Goal: Task Accomplishment & Management: Use online tool/utility

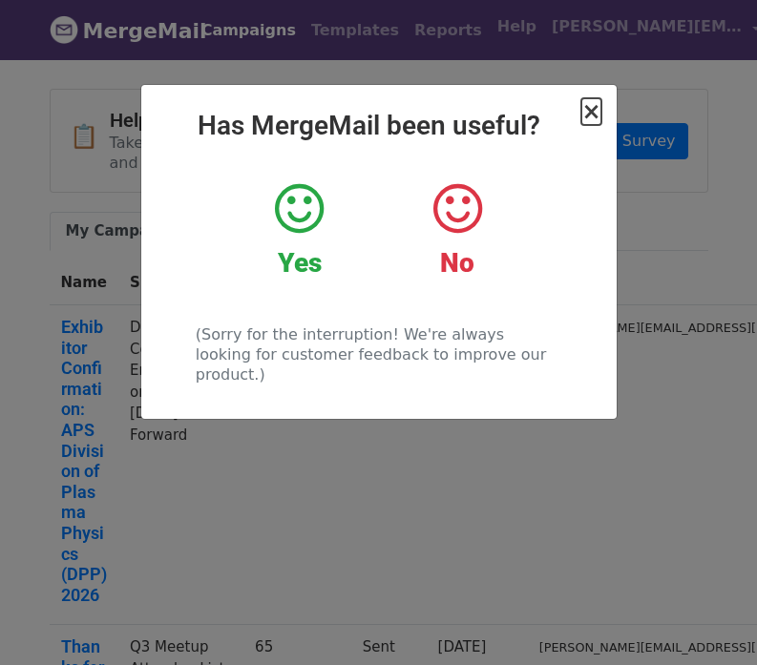
click at [589, 113] on span "×" at bounding box center [590, 111] width 19 height 27
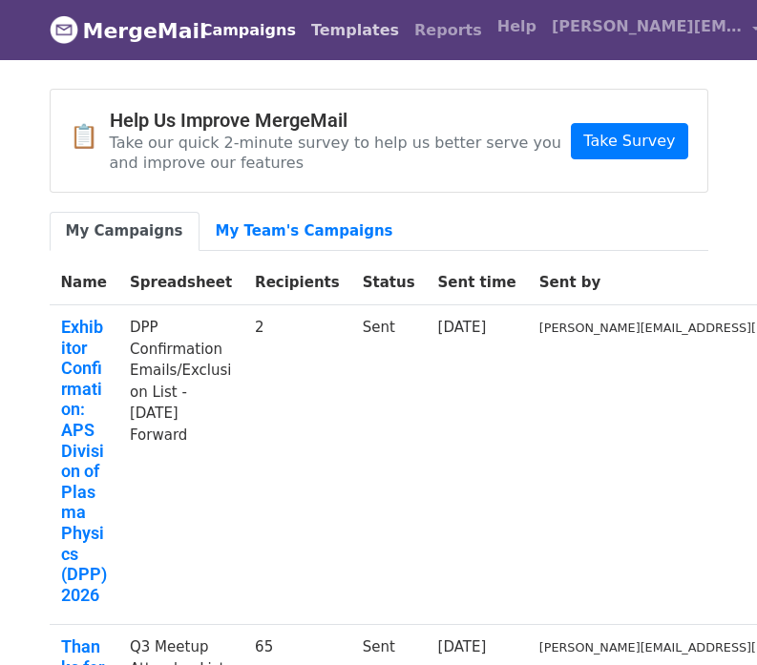
click at [366, 21] on link "Templates" at bounding box center [355, 30] width 103 height 38
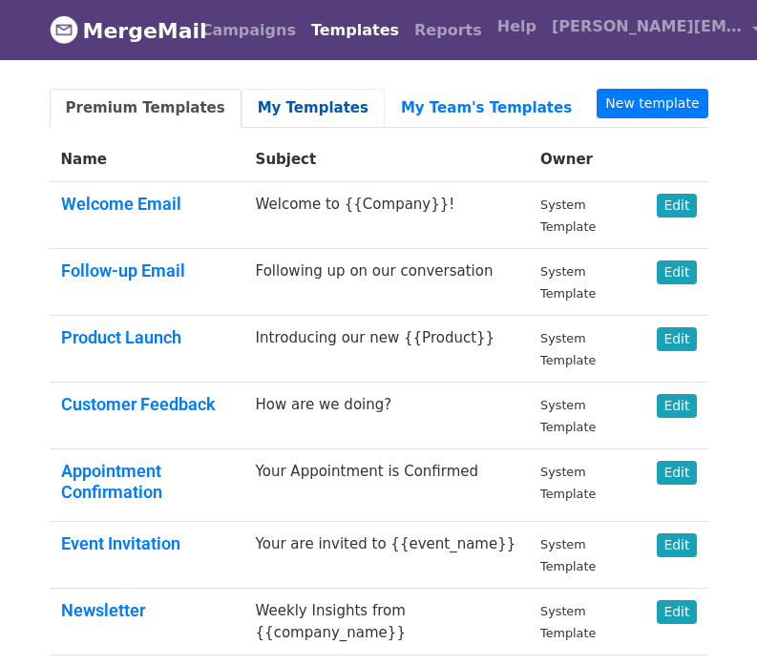
click at [300, 105] on link "My Templates" at bounding box center [313, 108] width 143 height 39
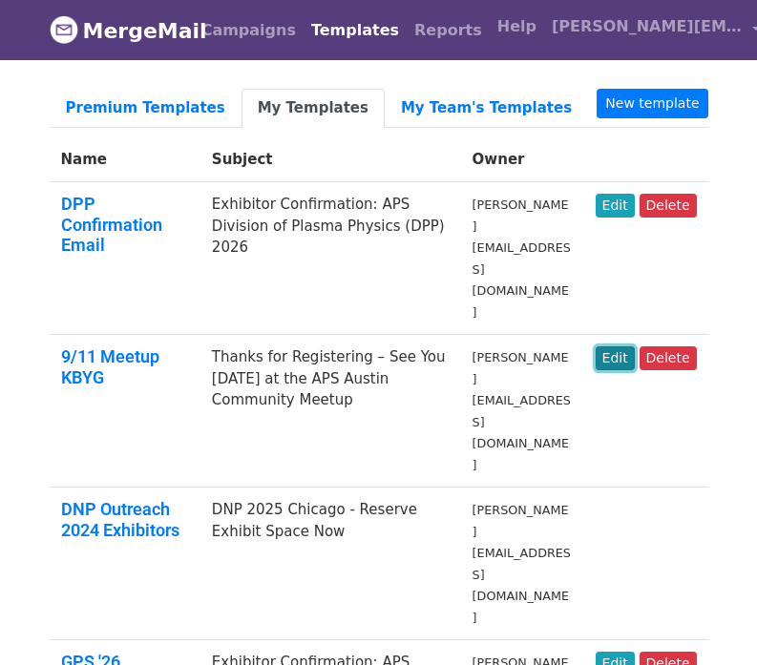
click at [624, 347] on link "Edit" at bounding box center [615, 359] width 39 height 24
click at [334, 218] on td "Exhibitor Confirmation: APS Division of Plasma Physics (DPP) 2026" at bounding box center [330, 258] width 261 height 153
click at [101, 347] on link "9/11 Meetup KBYG" at bounding box center [110, 367] width 98 height 41
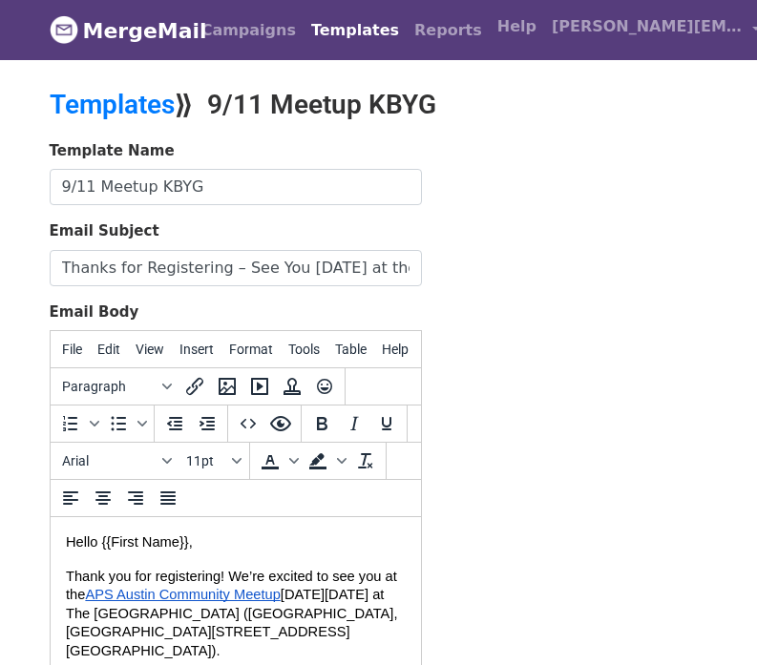
click at [362, 582] on span "Thank you for registering! We’re excited to see you at the" at bounding box center [232, 586] width 335 height 34
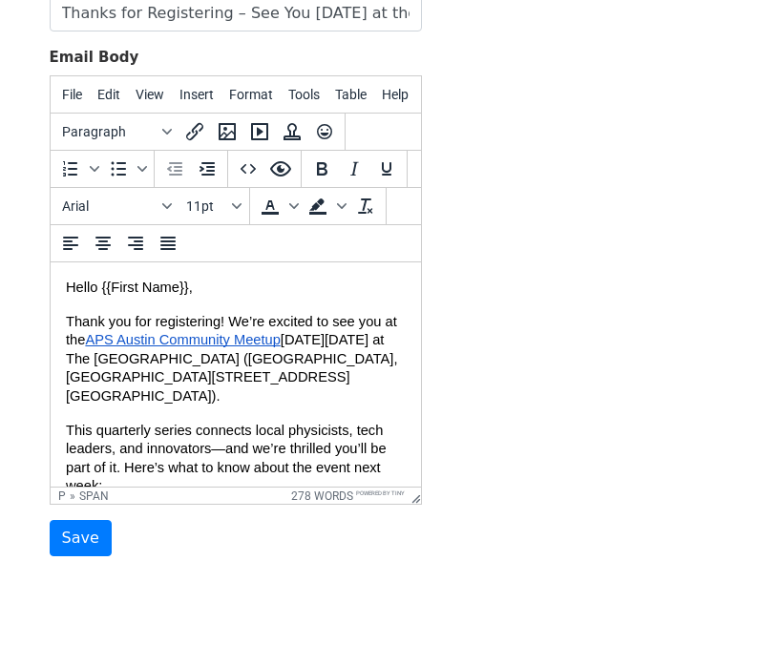
scroll to position [300, 0]
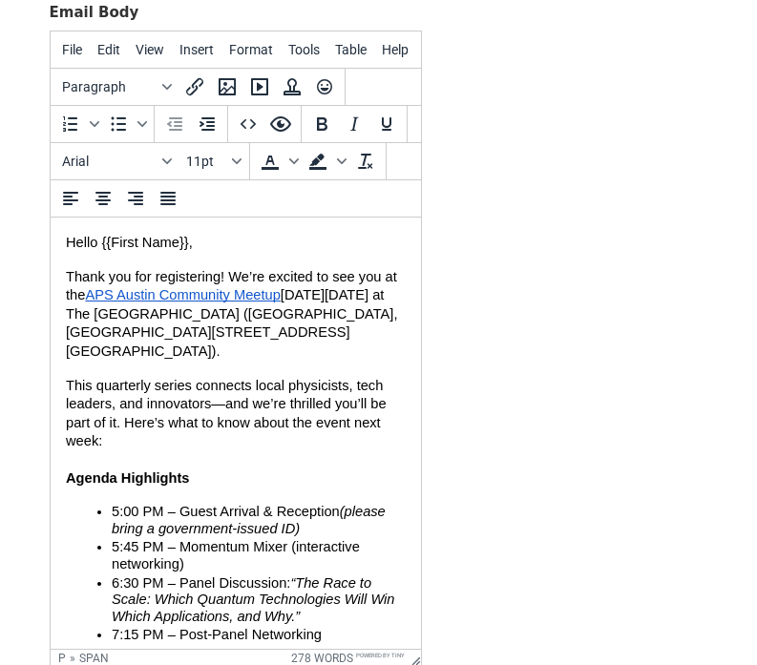
drag, startPoint x: 413, startPoint y: 452, endPoint x: 406, endPoint y: 694, distance: 241.6
click at [406, 664] on html "MergeMail Campaigns Templates Reports Open Gmail Daily emails left: 1500 Help b…" at bounding box center [378, 285] width 757 height 1171
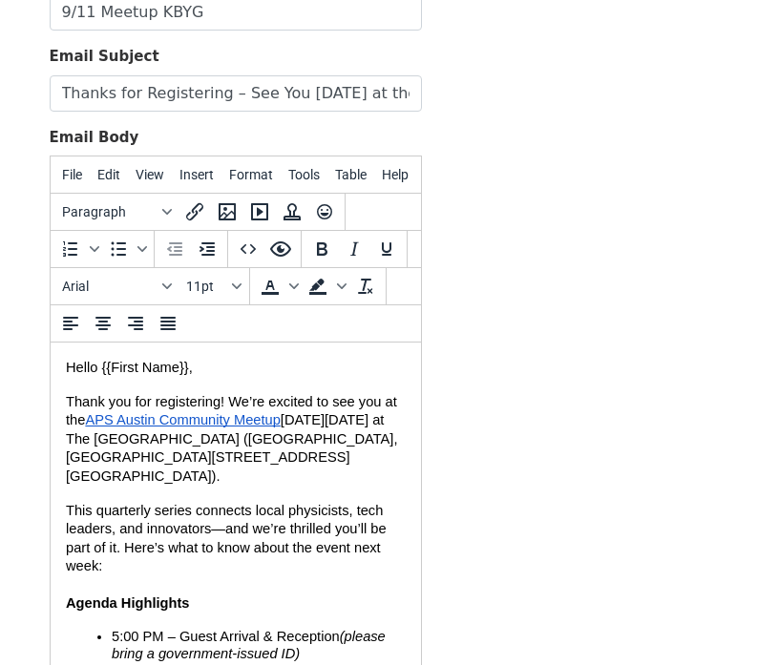
scroll to position [0, 0]
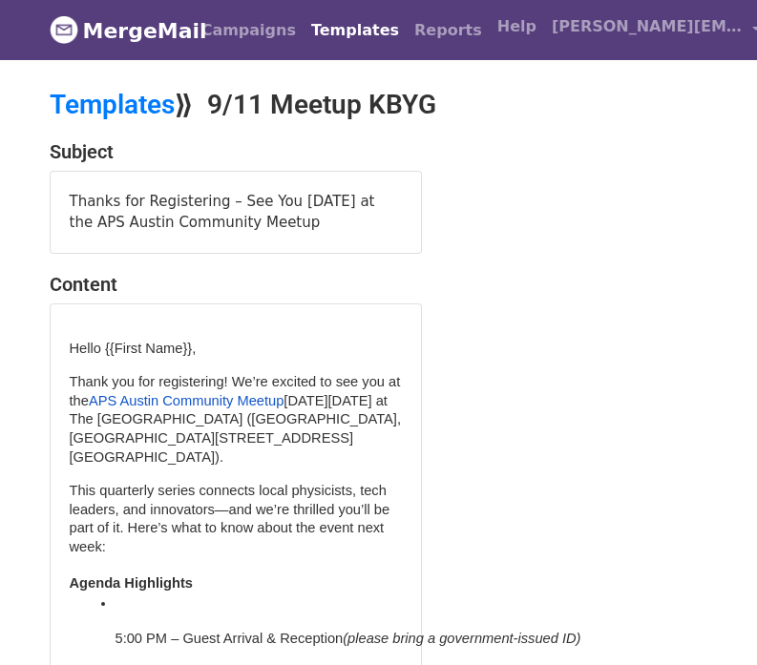
click at [364, 15] on link "Templates" at bounding box center [355, 30] width 103 height 38
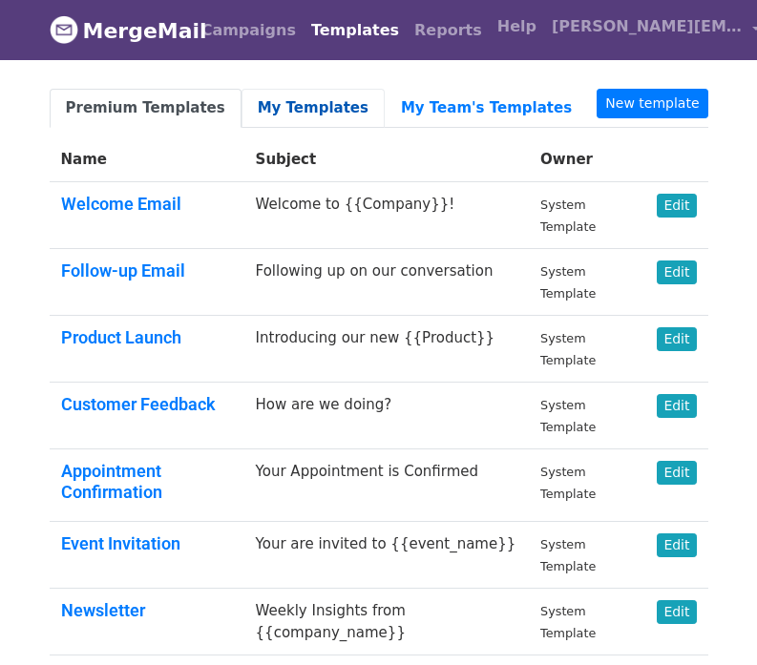
click at [287, 98] on link "My Templates" at bounding box center [313, 108] width 143 height 39
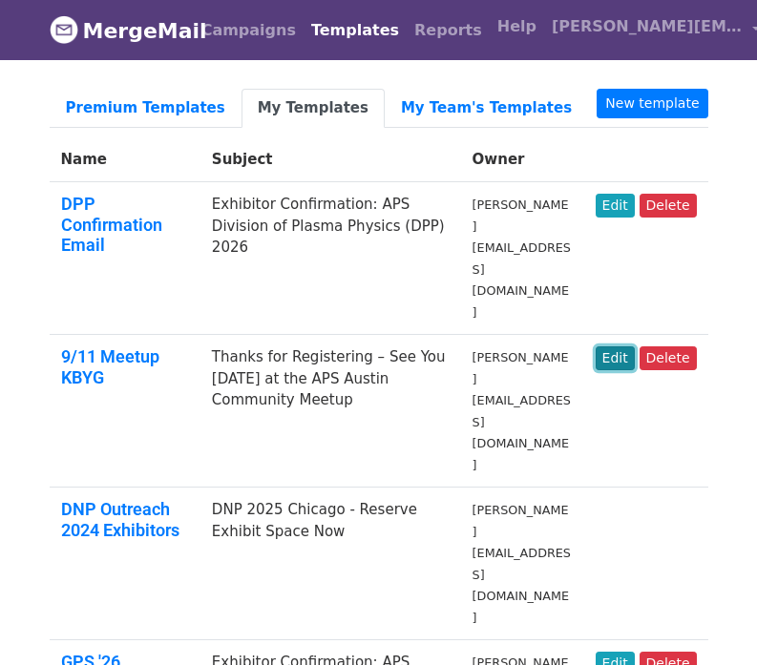
click at [621, 347] on link "Edit" at bounding box center [615, 359] width 39 height 24
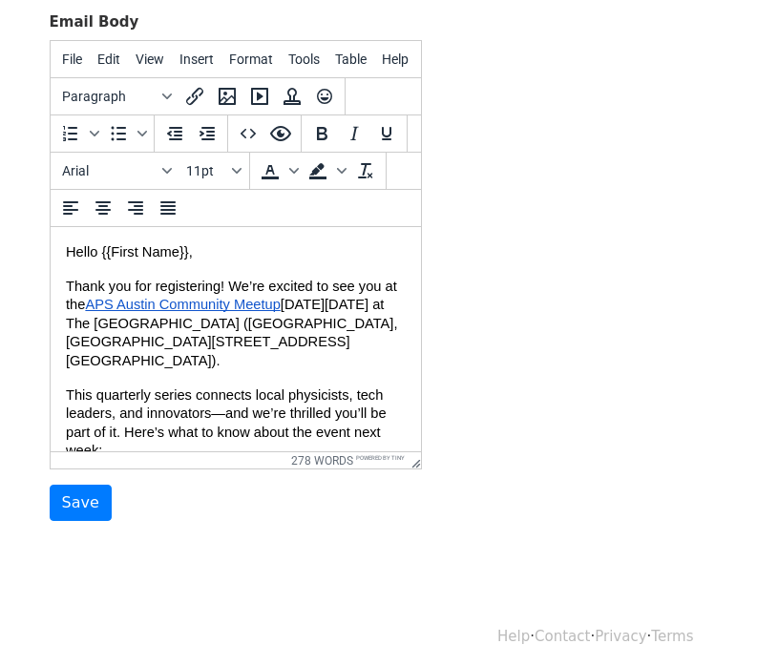
scroll to position [300, 0]
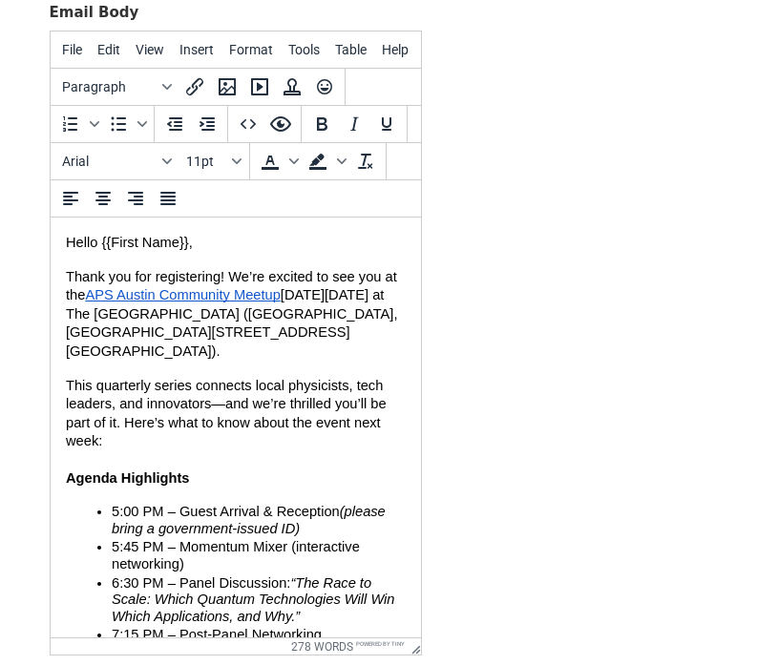
drag, startPoint x: 412, startPoint y: 452, endPoint x: 422, endPoint y: 647, distance: 195.0
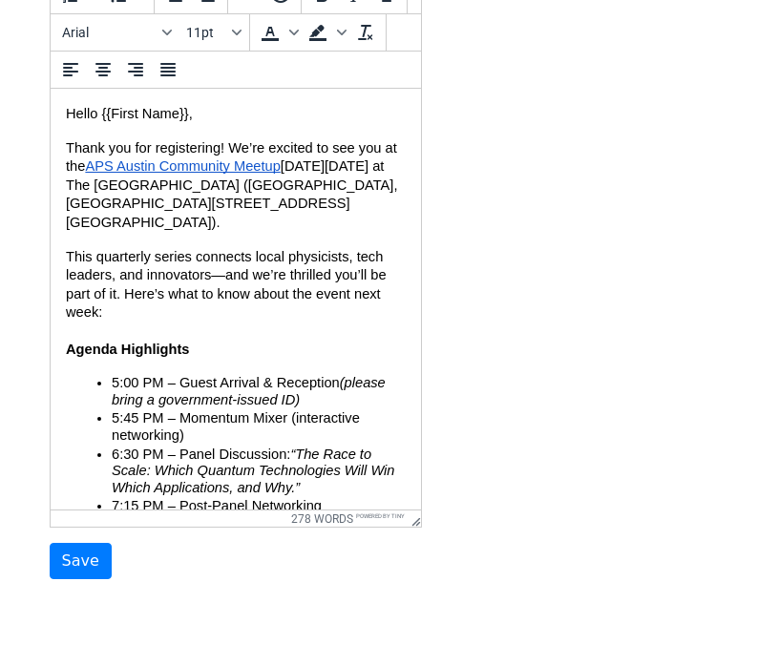
scroll to position [496, 0]
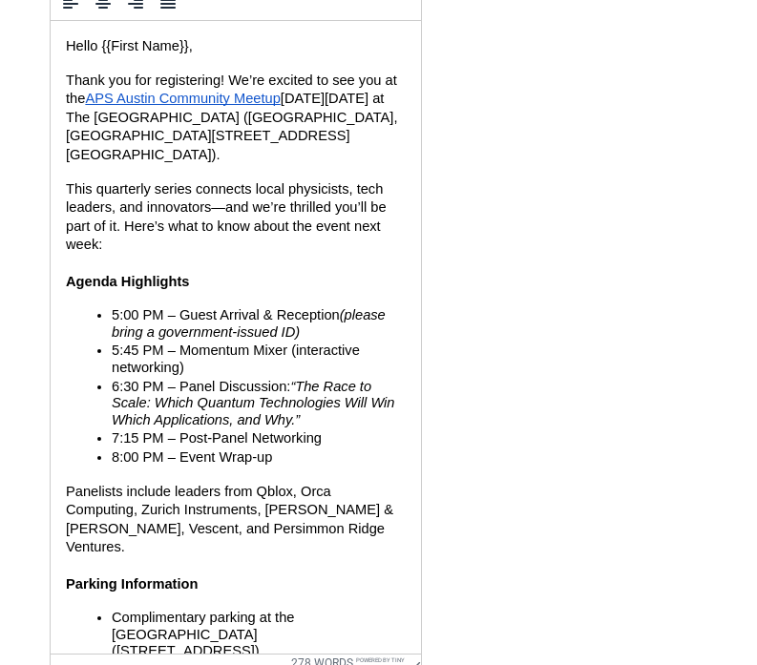
drag, startPoint x: 411, startPoint y: 450, endPoint x: 458, endPoint y: 705, distance: 260.1
click at [458, 664] on html "MergeMail Campaigns Templates Reports Open Gmail Daily emails left: 1500 Help […" at bounding box center [378, 190] width 757 height 1373
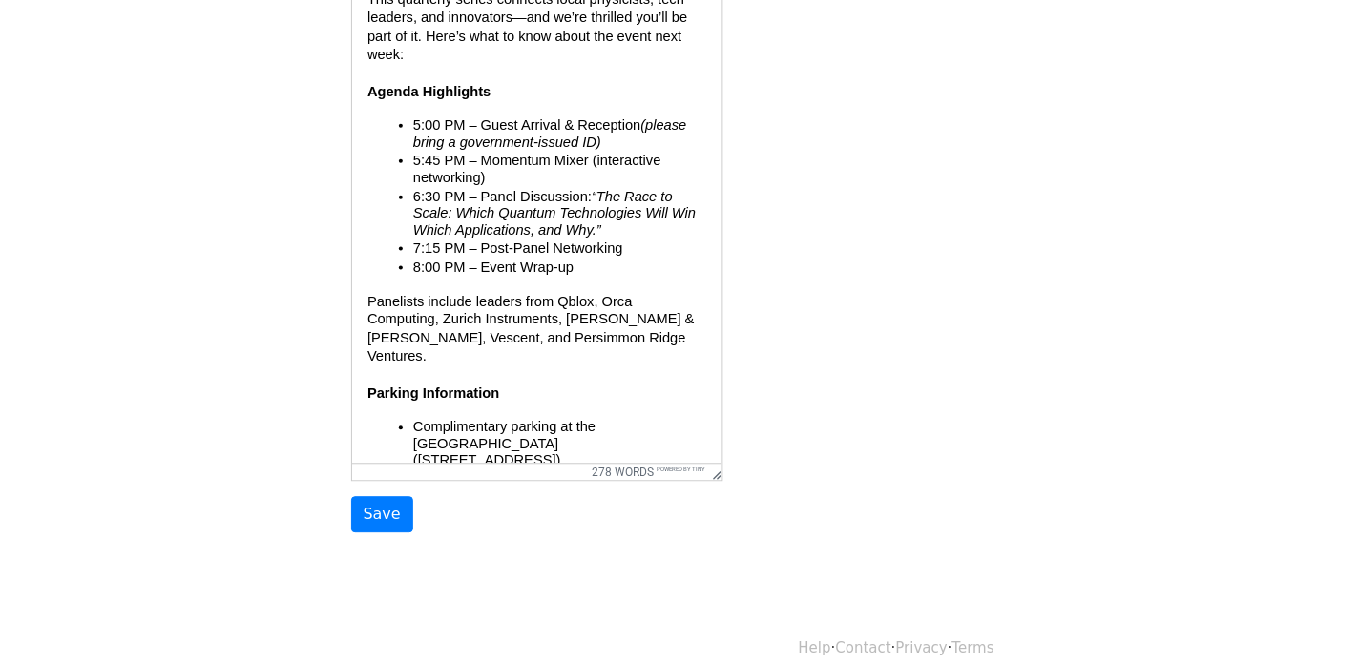
scroll to position [708, 0]
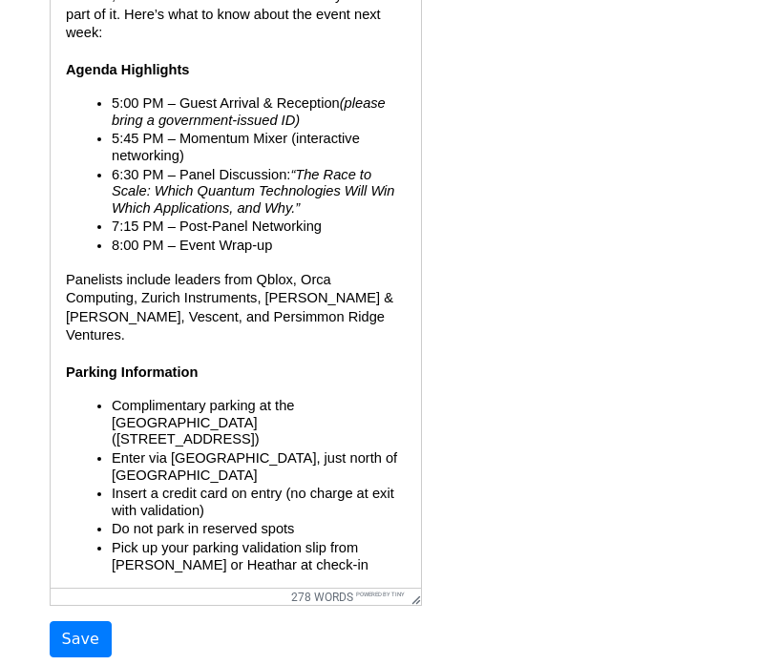
drag, startPoint x: 416, startPoint y: 446, endPoint x: 436, endPoint y: 592, distance: 147.4
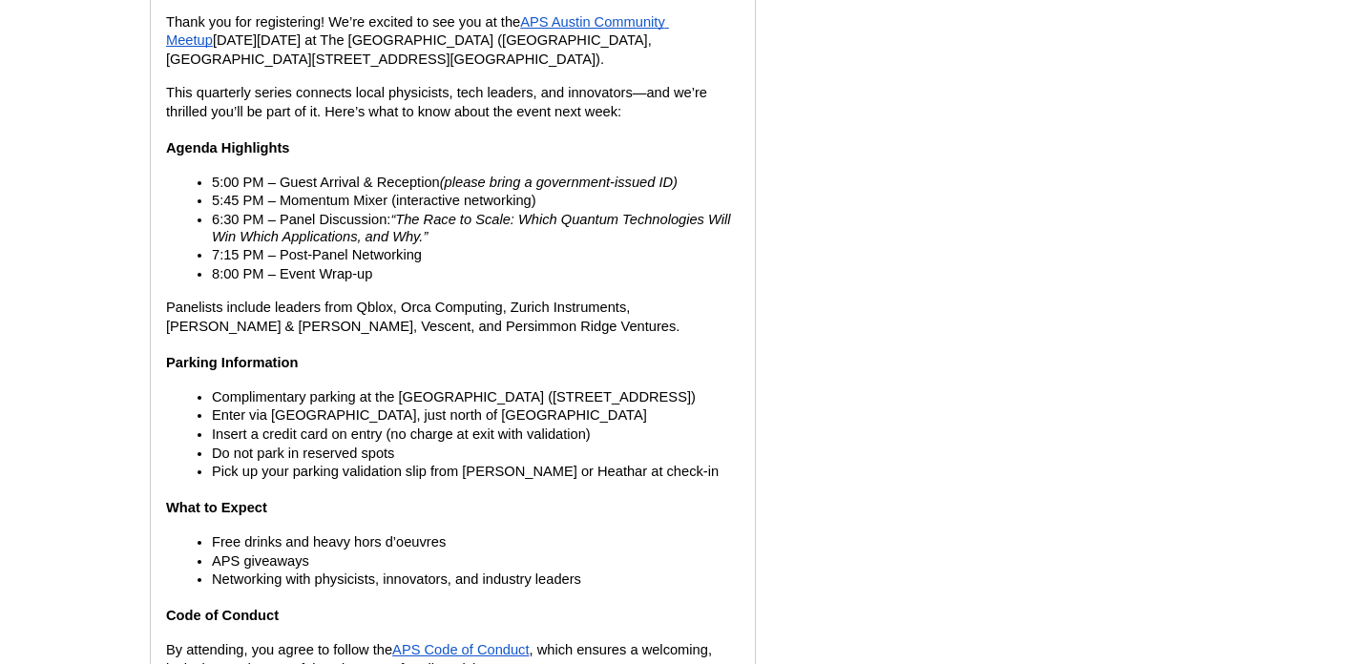
scroll to position [473, 0]
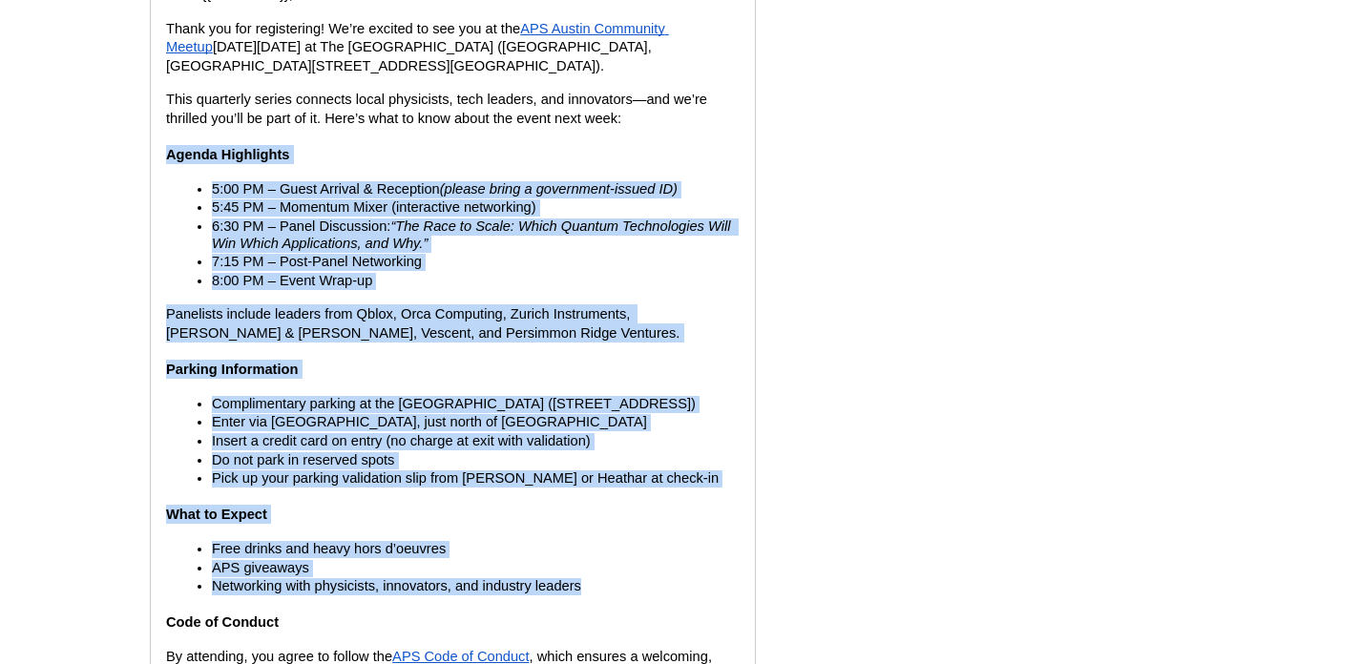
drag, startPoint x: 168, startPoint y: 154, endPoint x: 645, endPoint y: 601, distance: 654.4
click at [645, 601] on body "Hello {{First Name}}, Thank you for registering! We’re excited to see you at th…" at bounding box center [453, 417] width 574 height 863
copy body "Agenda Highlights 5:00 PM – Guest Arrival & Reception (please bring a governmen…"
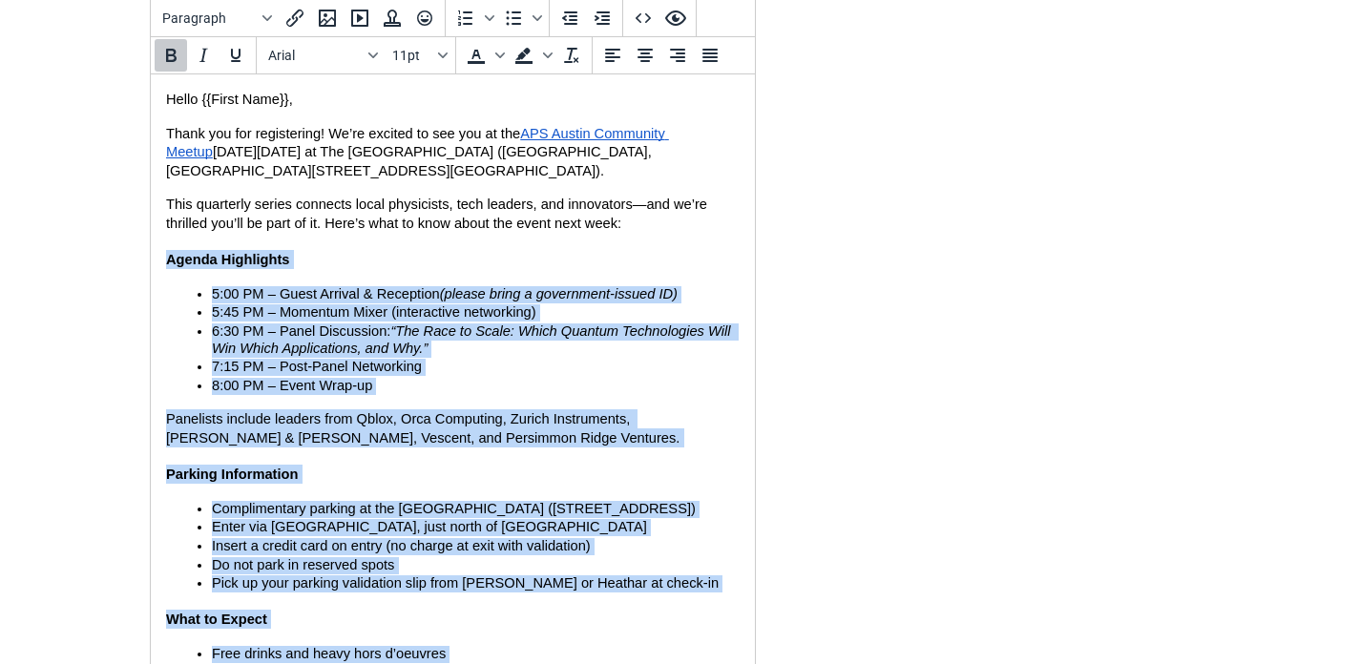
scroll to position [365, 0]
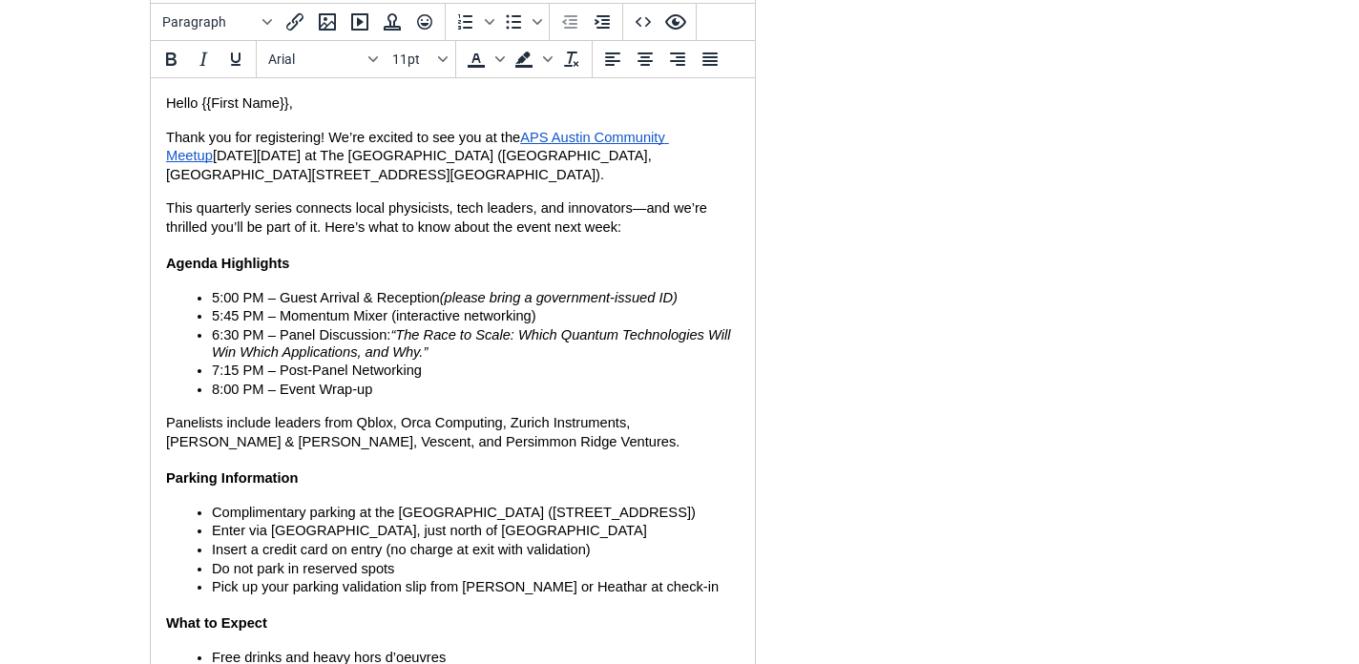
click at [442, 225] on span "This quarterly series connects local physicists, tech leaders, and innovators—a…" at bounding box center [438, 217] width 545 height 34
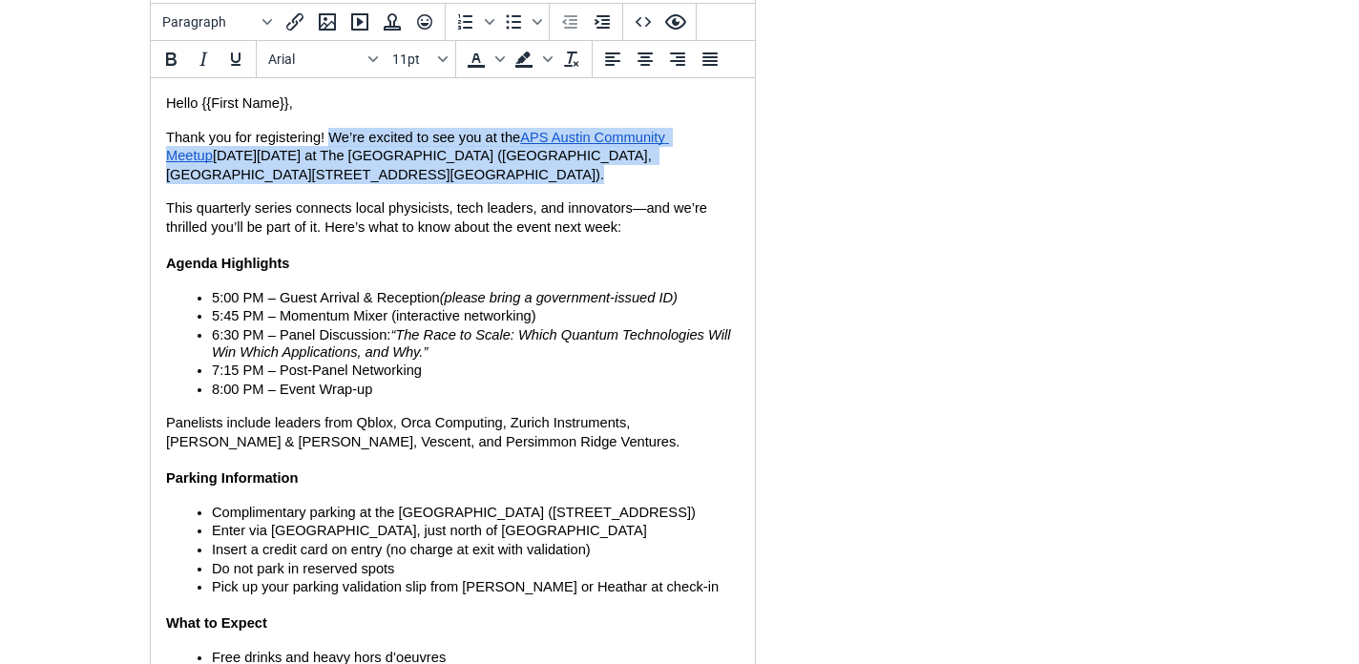
drag, startPoint x: 328, startPoint y: 129, endPoint x: 321, endPoint y: 179, distance: 51.2
click at [321, 179] on p "Thank you for registering! We’re excited to see you at the APS Austin Community…" at bounding box center [453, 156] width 574 height 56
copy p "We’re excited to see you at the APS Austin Community Meetup on Thursday, Septem…"
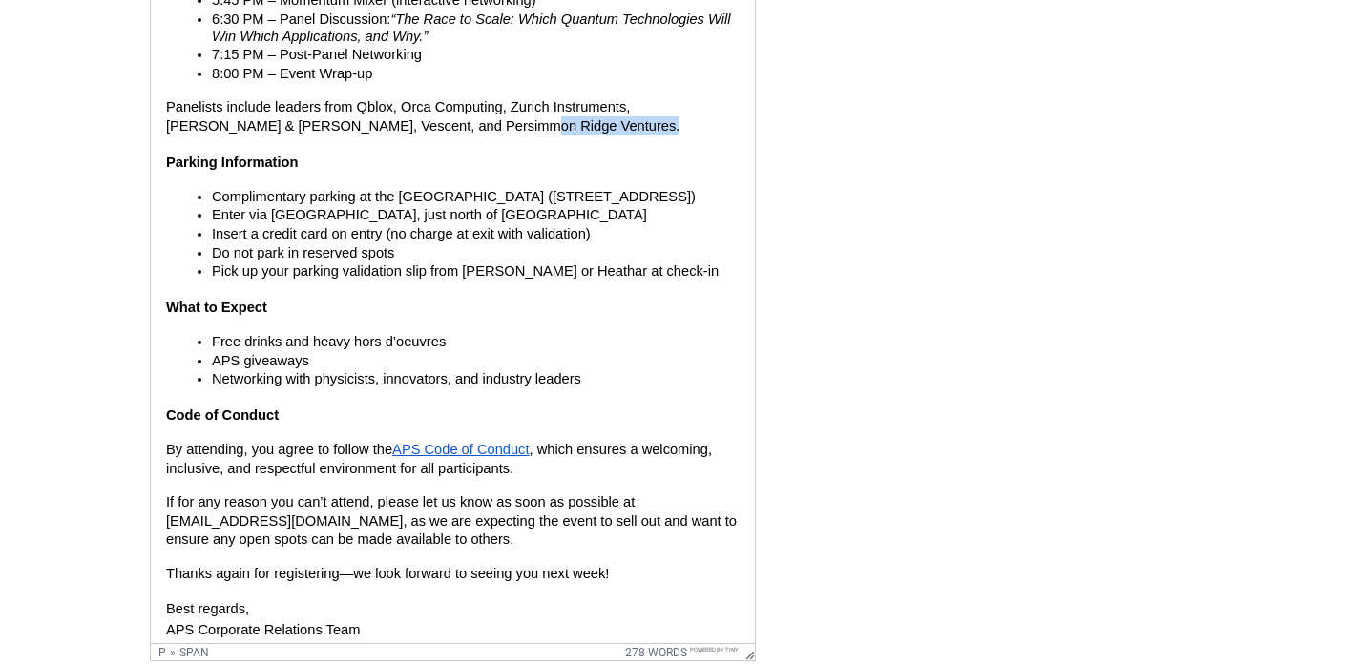
scroll to position [855, 0]
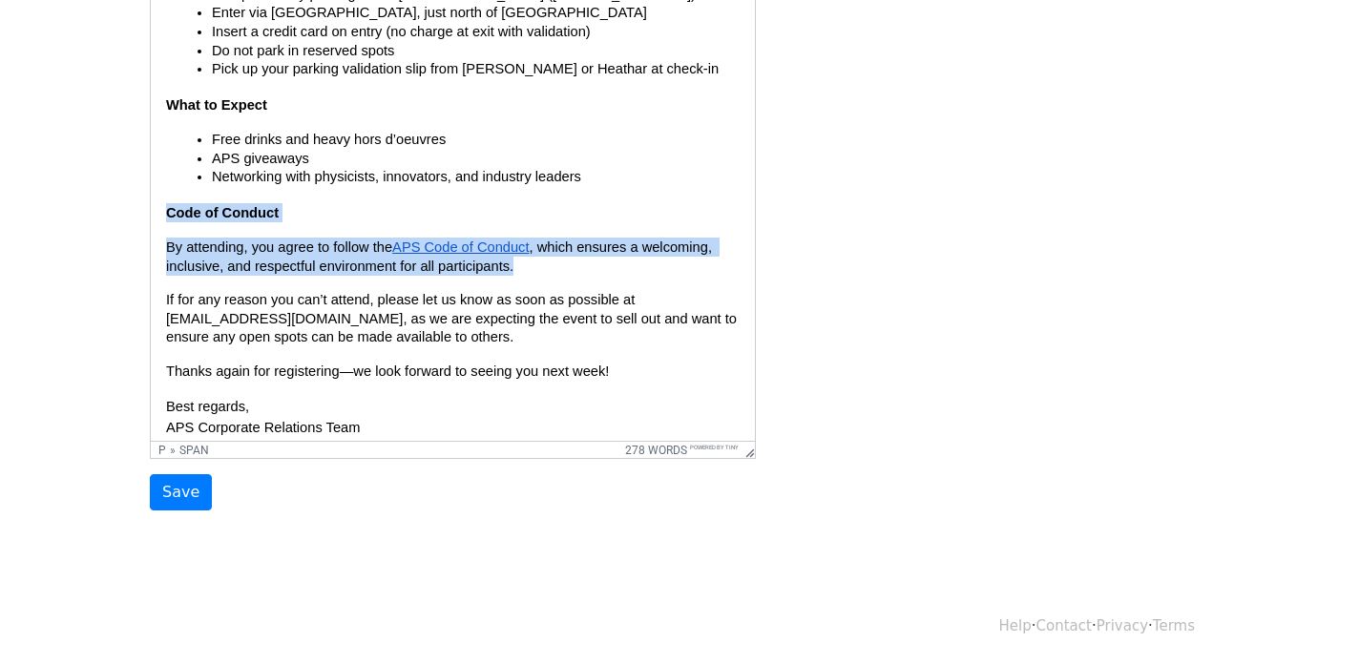
drag, startPoint x: 559, startPoint y: 255, endPoint x: 158, endPoint y: 202, distance: 405.3
click at [158, 202] on html "Hello {{First Name}}, Thank you for registering! We’re excited to see you at th…" at bounding box center [453, 7] width 604 height 893
copy body "Code of Conduct By attending, you agree to follow the APS Code of Conduct , whi…"
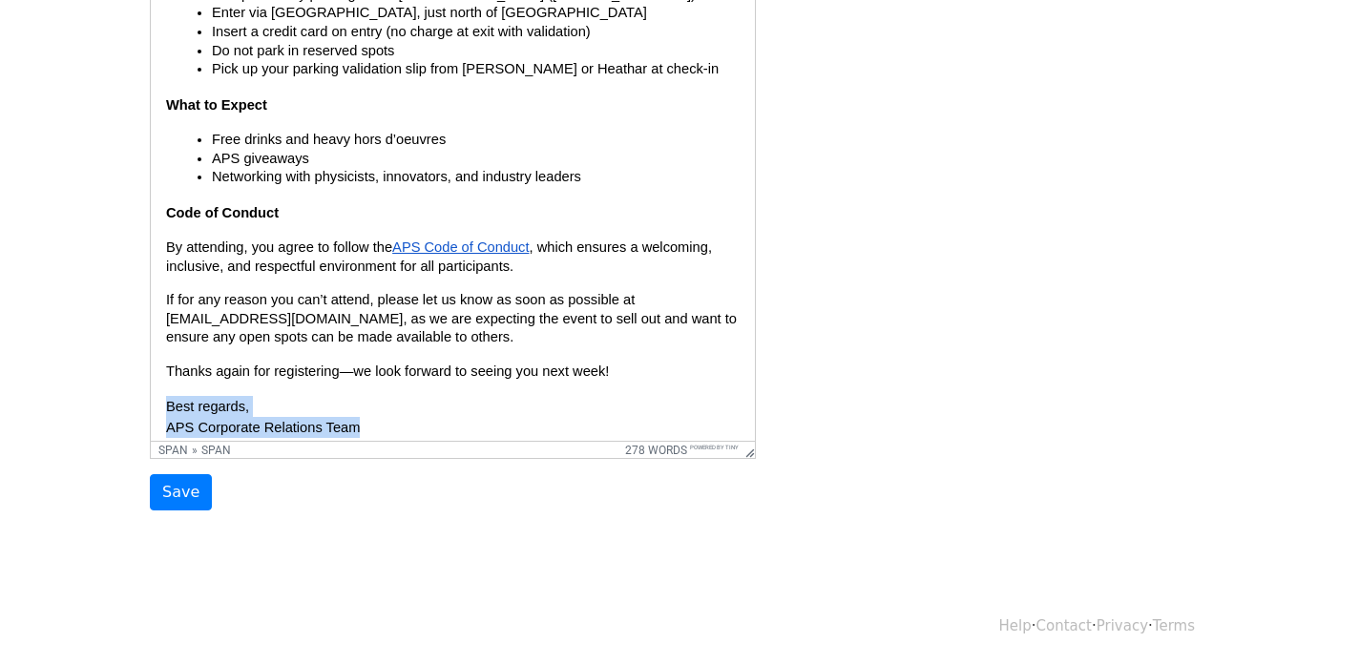
drag, startPoint x: 370, startPoint y: 418, endPoint x: 151, endPoint y: 400, distance: 220.3
click at [151, 400] on html "Hello {{First Name}}, Thank you for registering! We’re excited to see you at th…" at bounding box center [453, 7] width 604 height 893
copy span "Best regards, APS Corporate Relations Team"
click at [677, 214] on body "Hello {{First Name}}, Thank you for registering! We’re excited to see you at th…" at bounding box center [453, 7] width 574 height 863
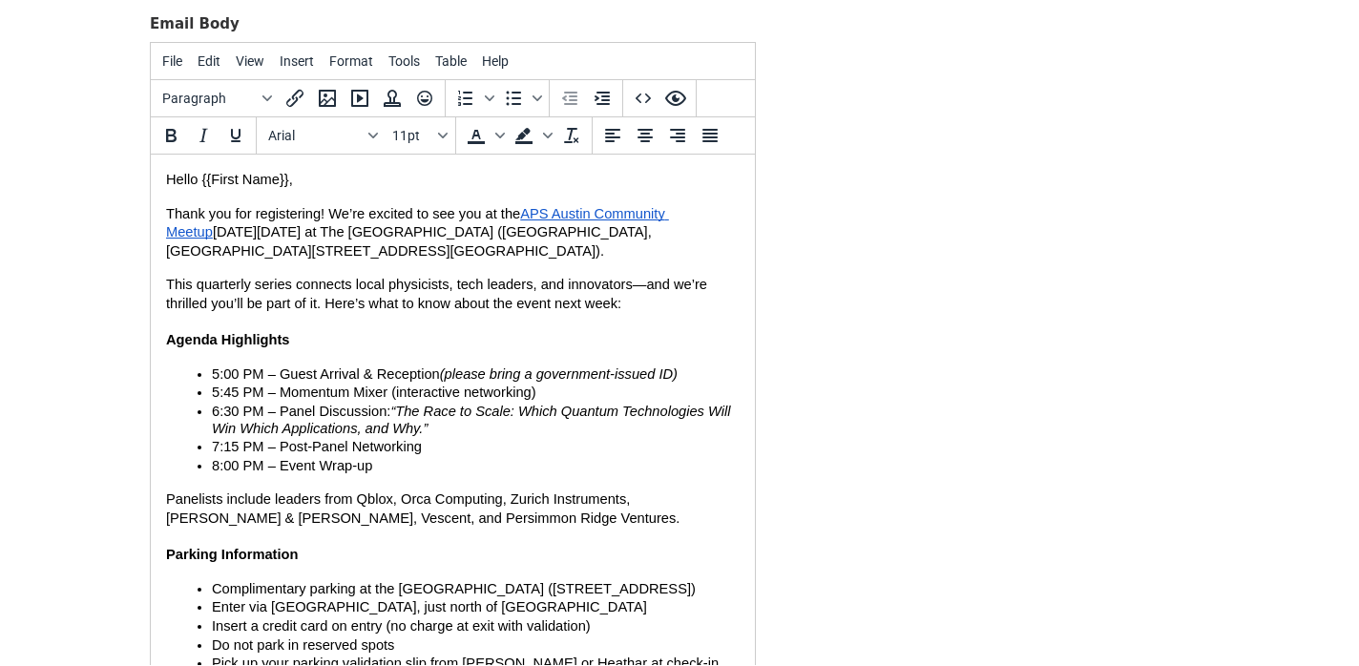
scroll to position [290, 0]
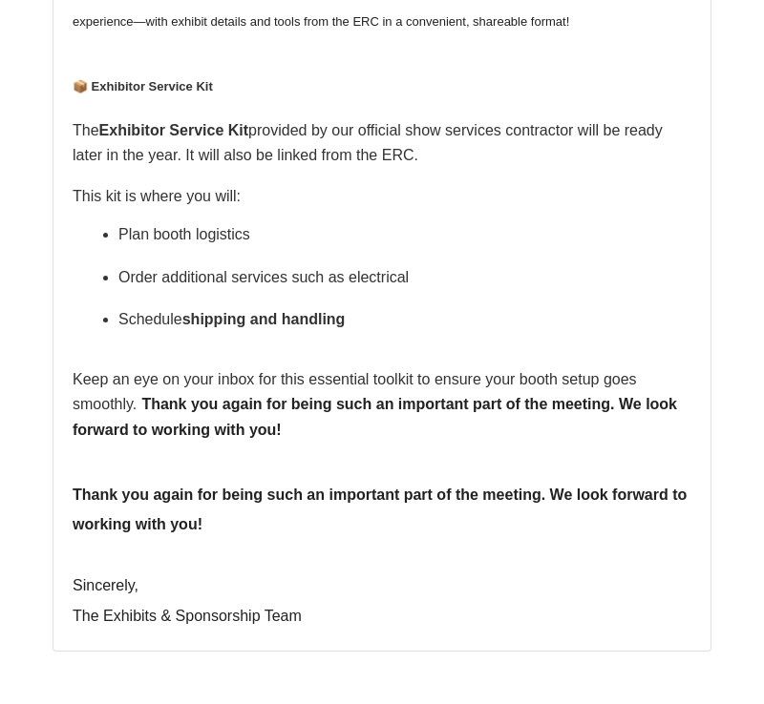
scroll to position [1801, 0]
